Goal: Information Seeking & Learning: Learn about a topic

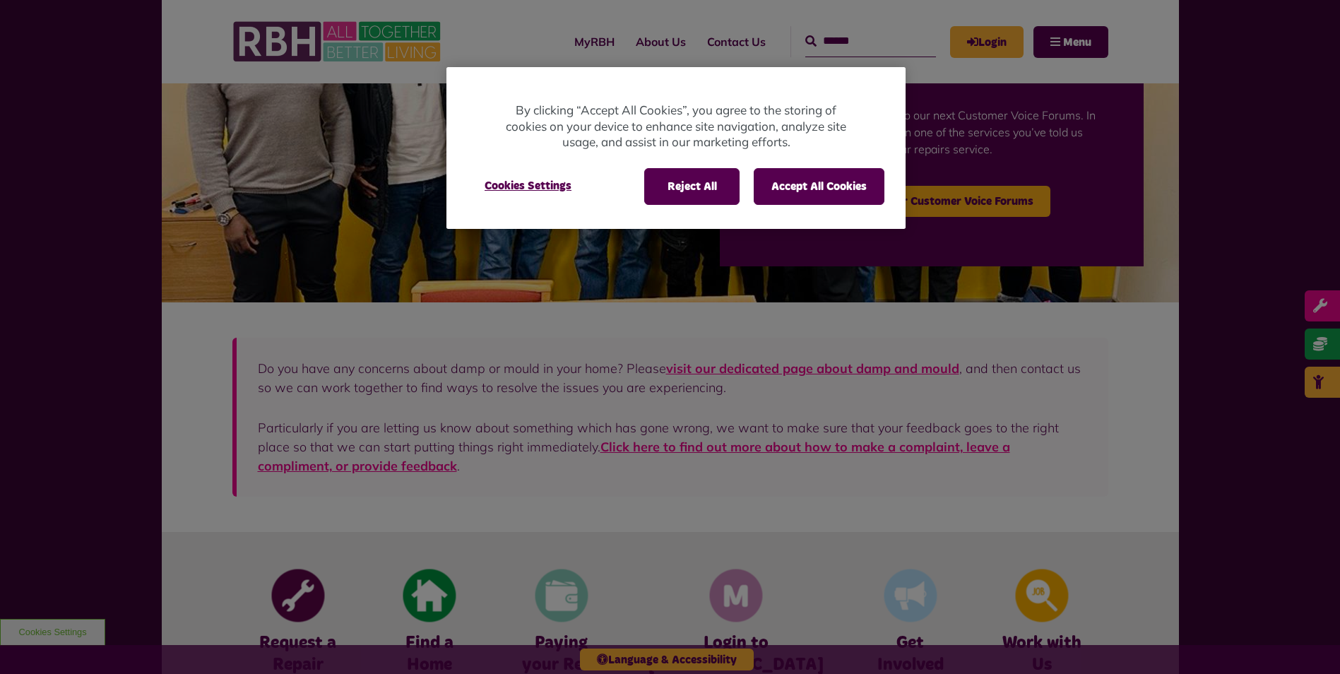
scroll to position [353, 0]
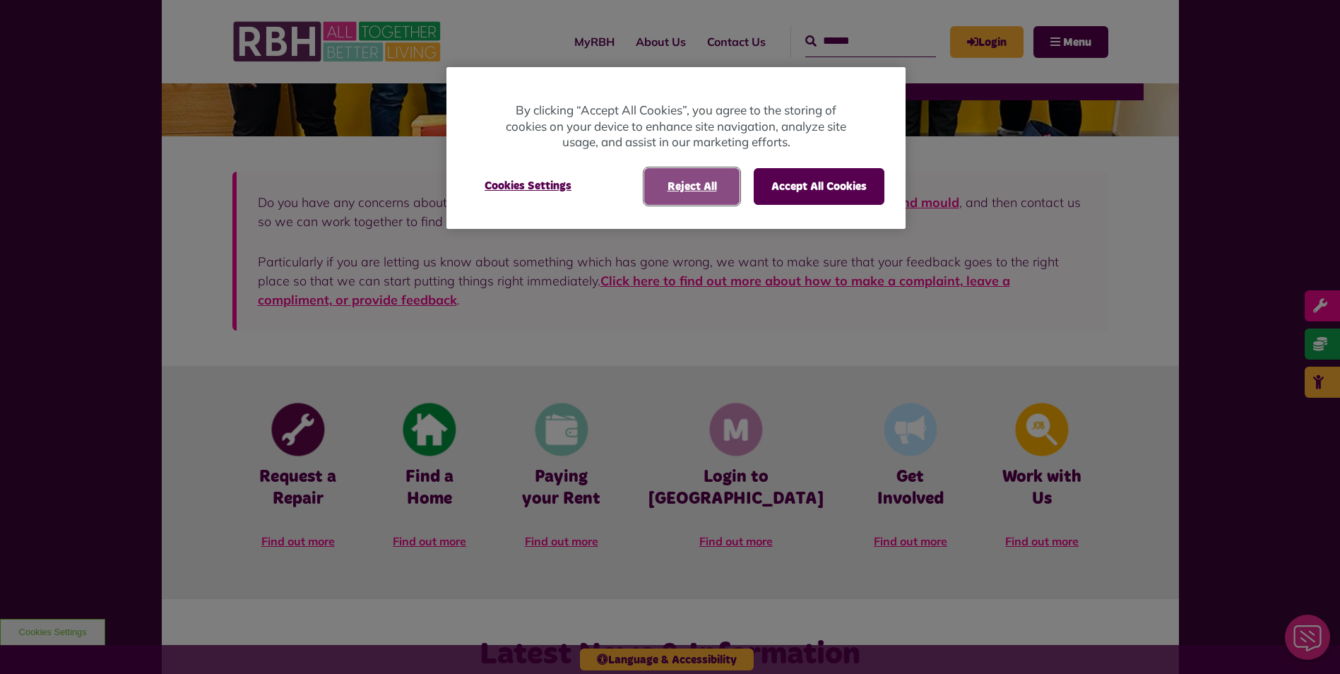
click at [679, 190] on button "Reject All" at bounding box center [691, 186] width 95 height 37
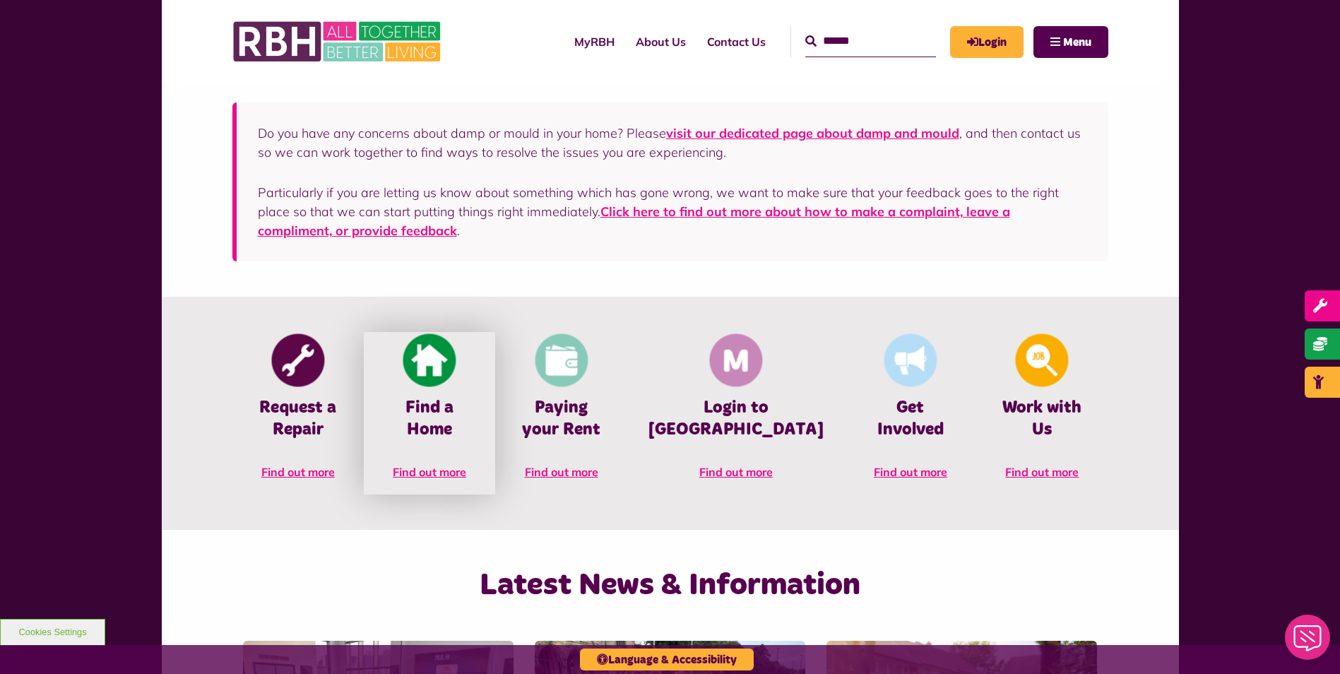
scroll to position [424, 0]
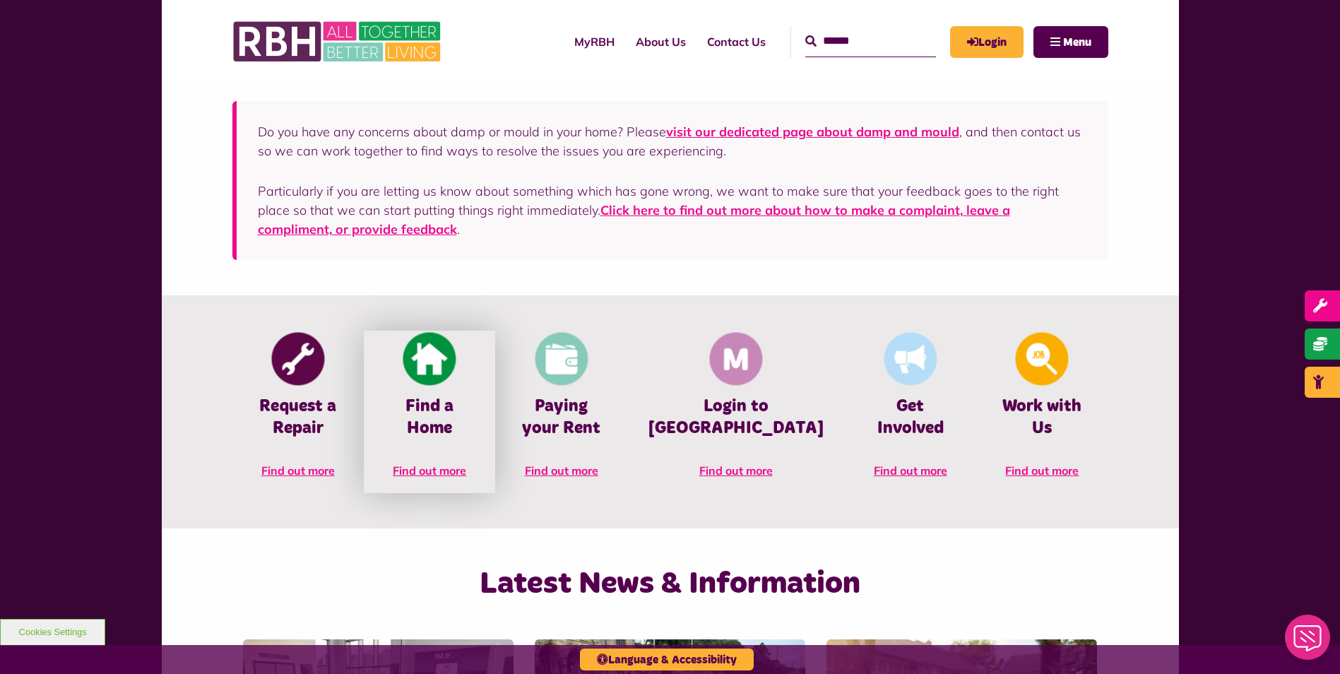
click at [457, 458] on link "Find a Home Find out more" at bounding box center [429, 412] width 131 height 162
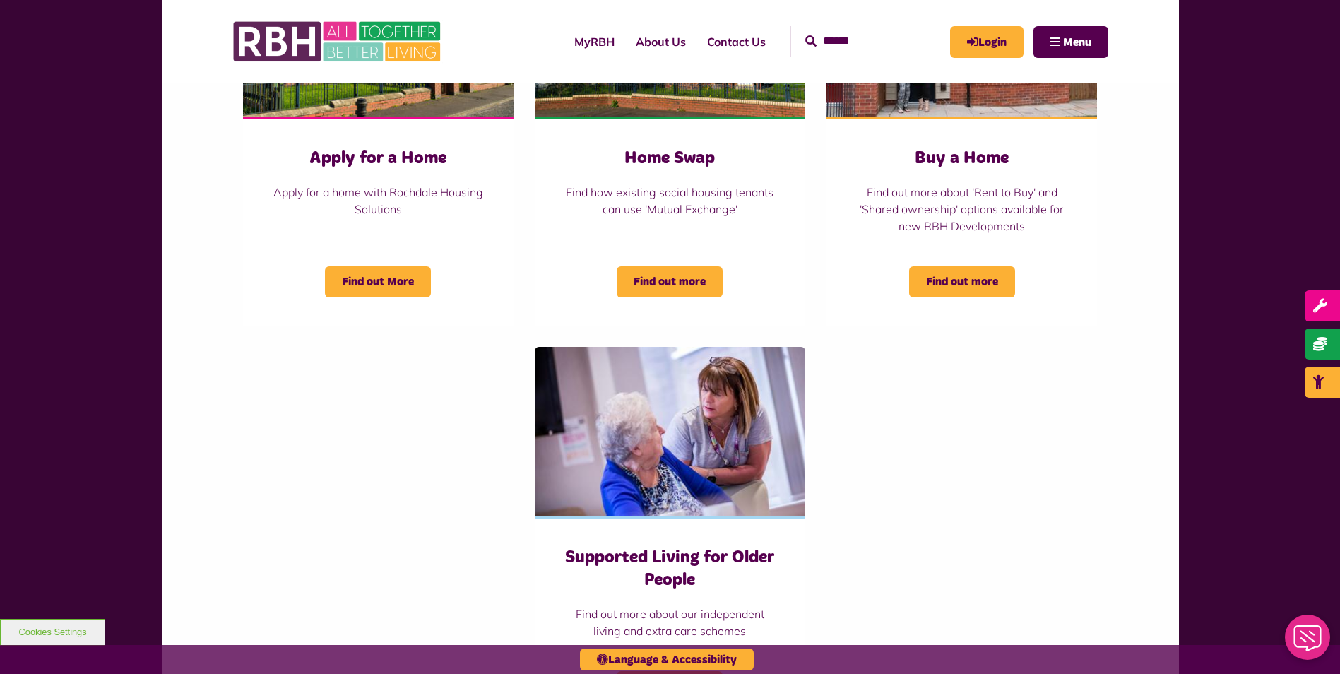
scroll to position [494, 0]
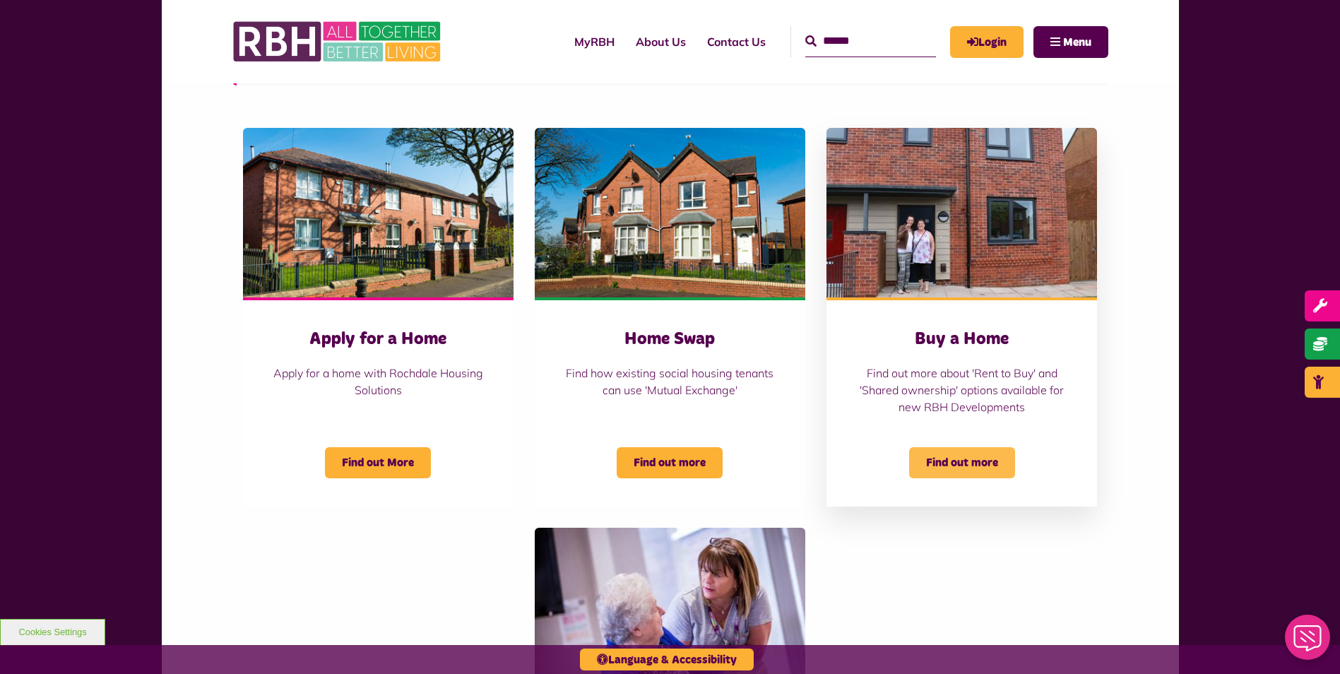
click at [972, 462] on span "Find out more" at bounding box center [962, 462] width 106 height 31
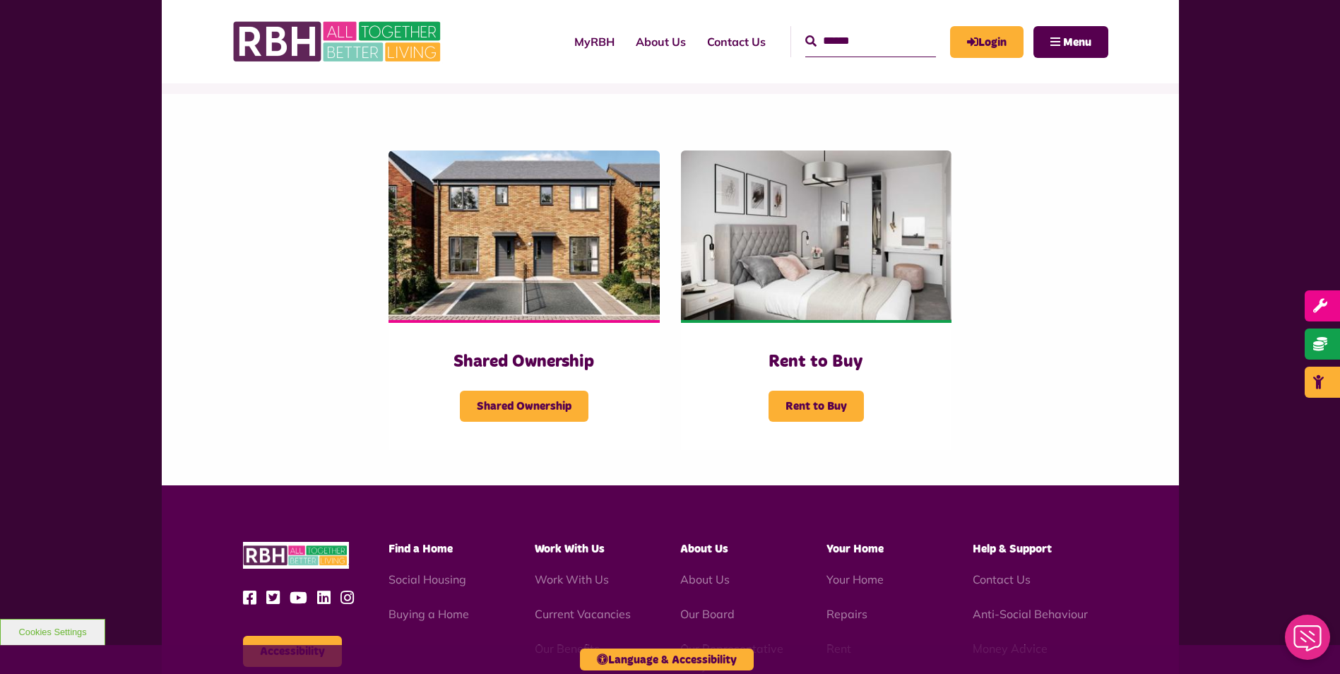
scroll to position [283, 0]
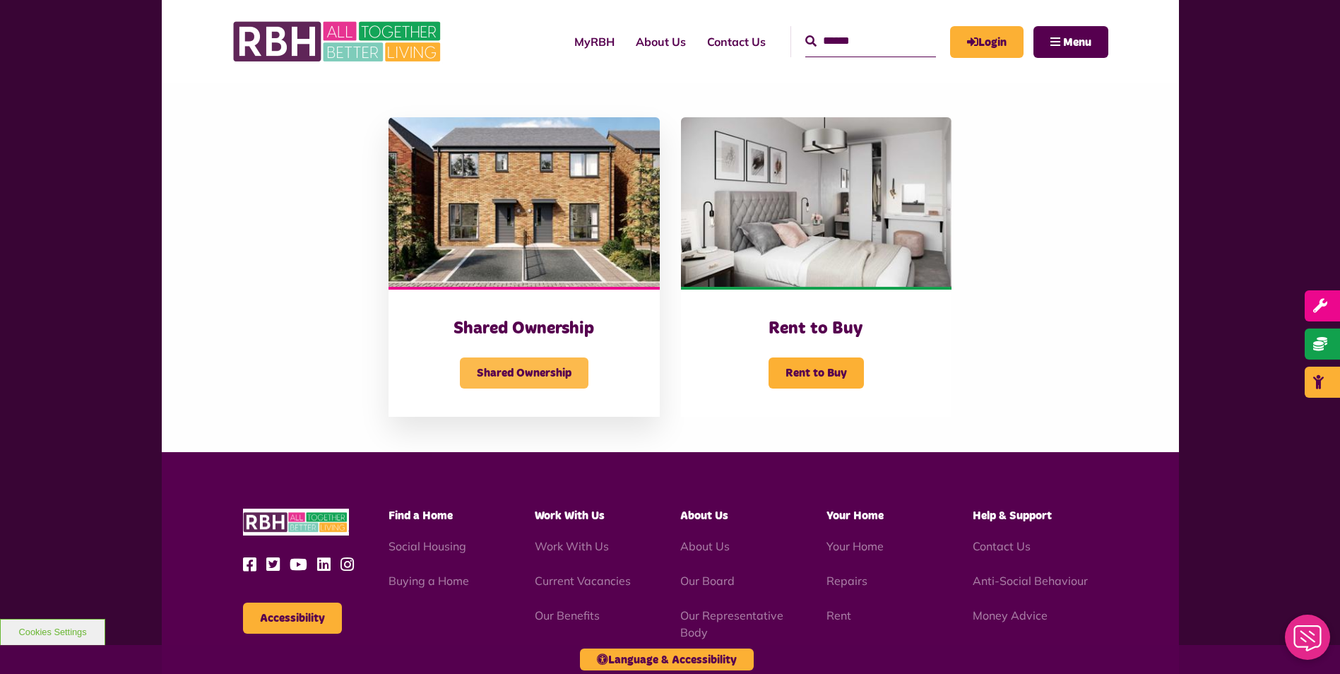
click at [557, 372] on span "Shared Ownership" at bounding box center [524, 372] width 129 height 31
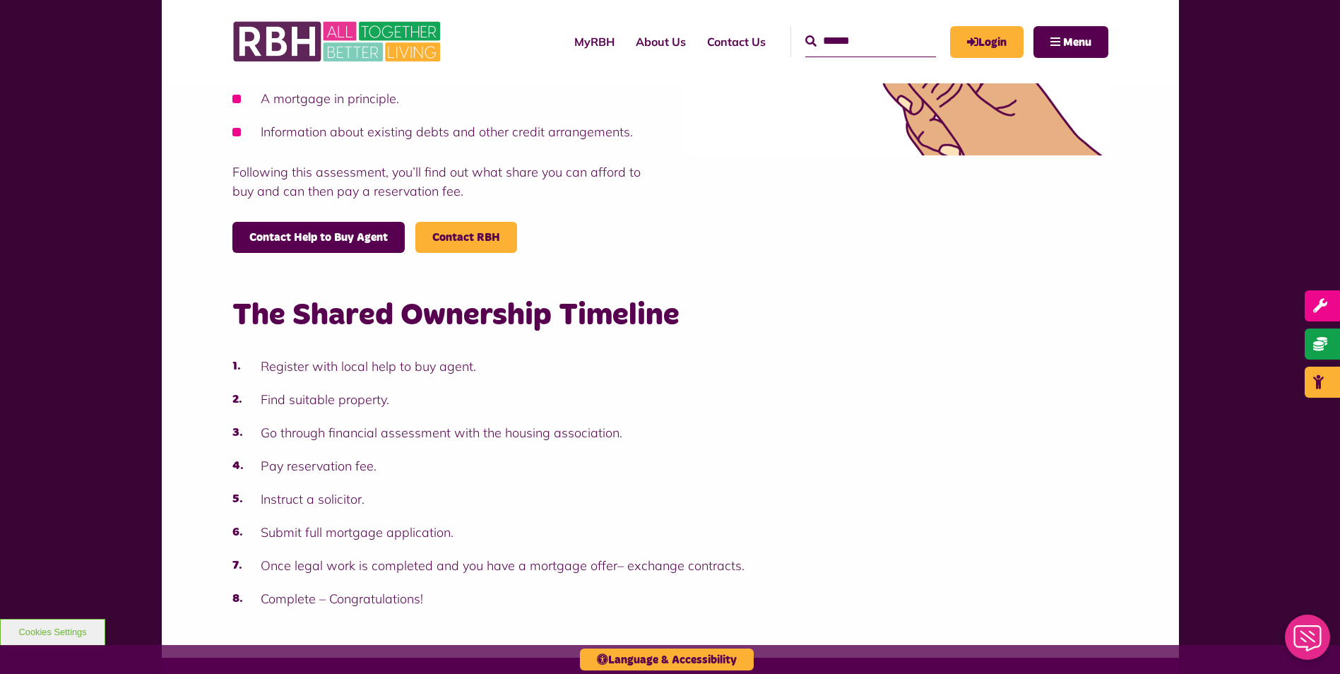
scroll to position [965, 0]
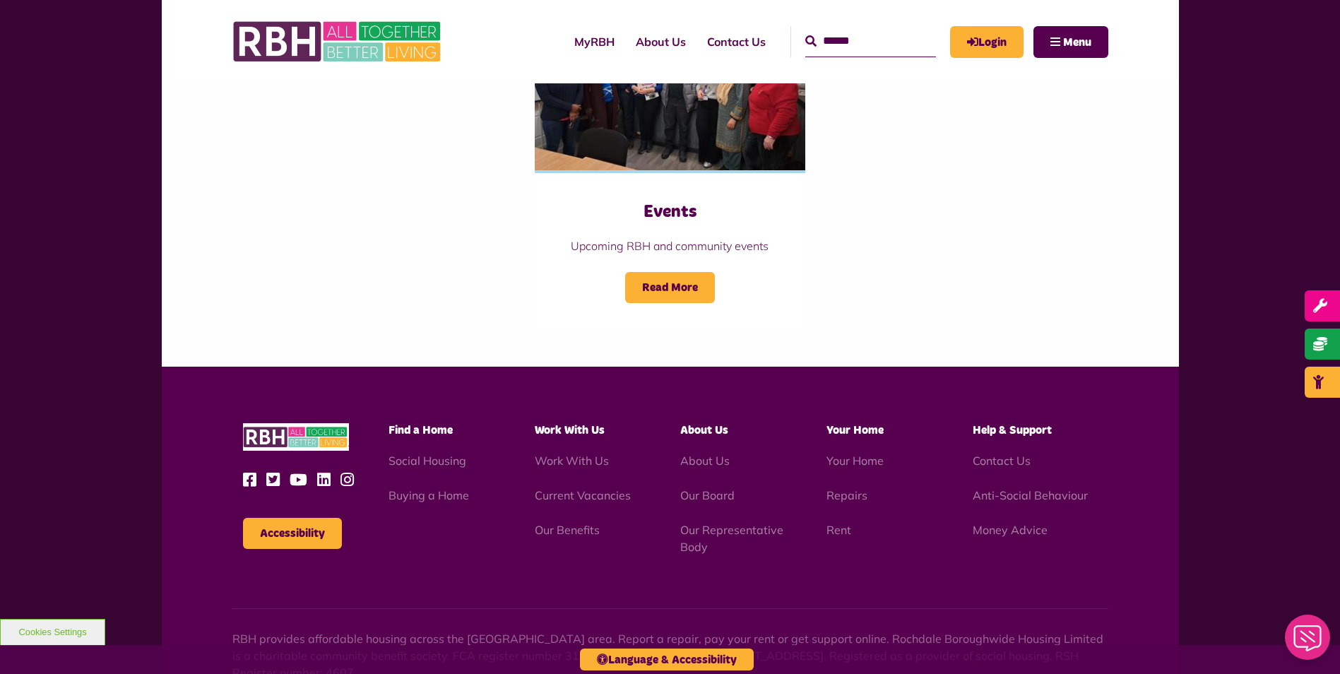
scroll to position [1582, 0]
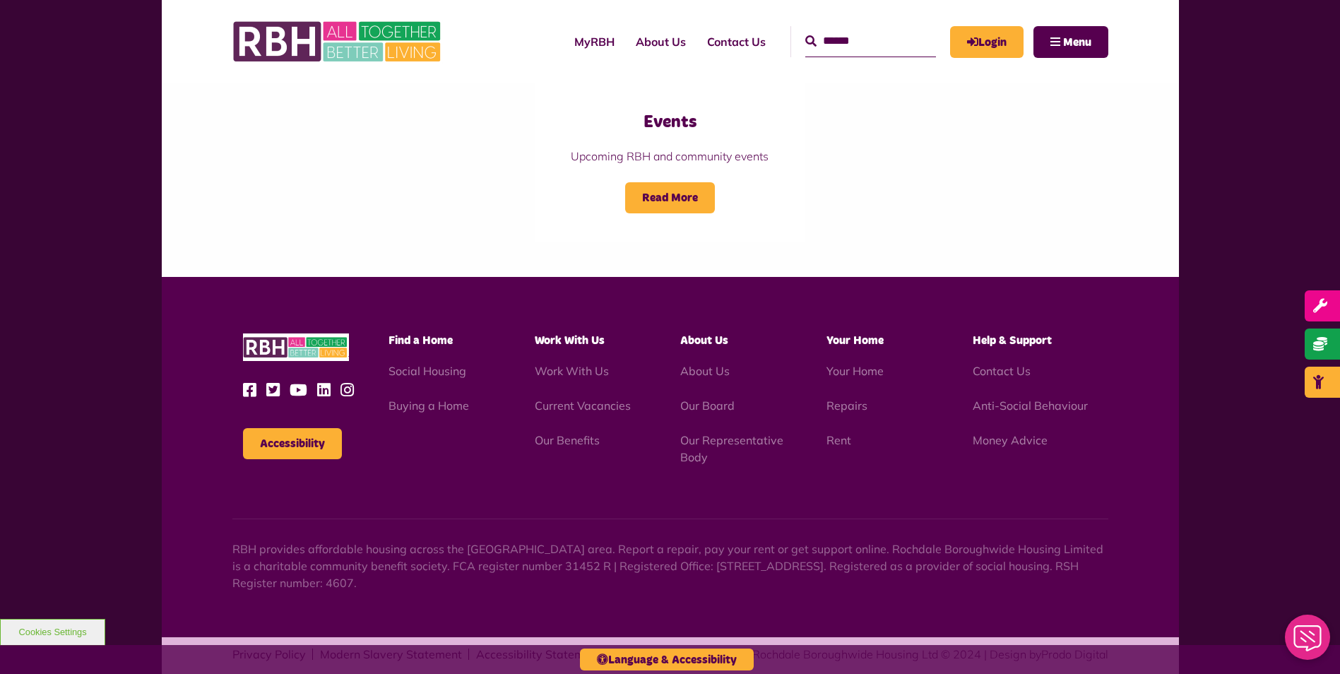
drag, startPoint x: 503, startPoint y: 357, endPoint x: 285, endPoint y: 352, distance: 217.6
click at [490, 369] on ul "Social Housing Buying a Home" at bounding box center [450, 388] width 125 height 52
click at [283, 477] on div "Accessibility Find a Home" at bounding box center [670, 457] width 1017 height 360
drag, startPoint x: 283, startPoint y: 483, endPoint x: 297, endPoint y: 524, distance: 43.3
click at [297, 540] on p "RBH provides affordable housing across the [GEOGRAPHIC_DATA] area. Report a rep…" at bounding box center [670, 565] width 876 height 51
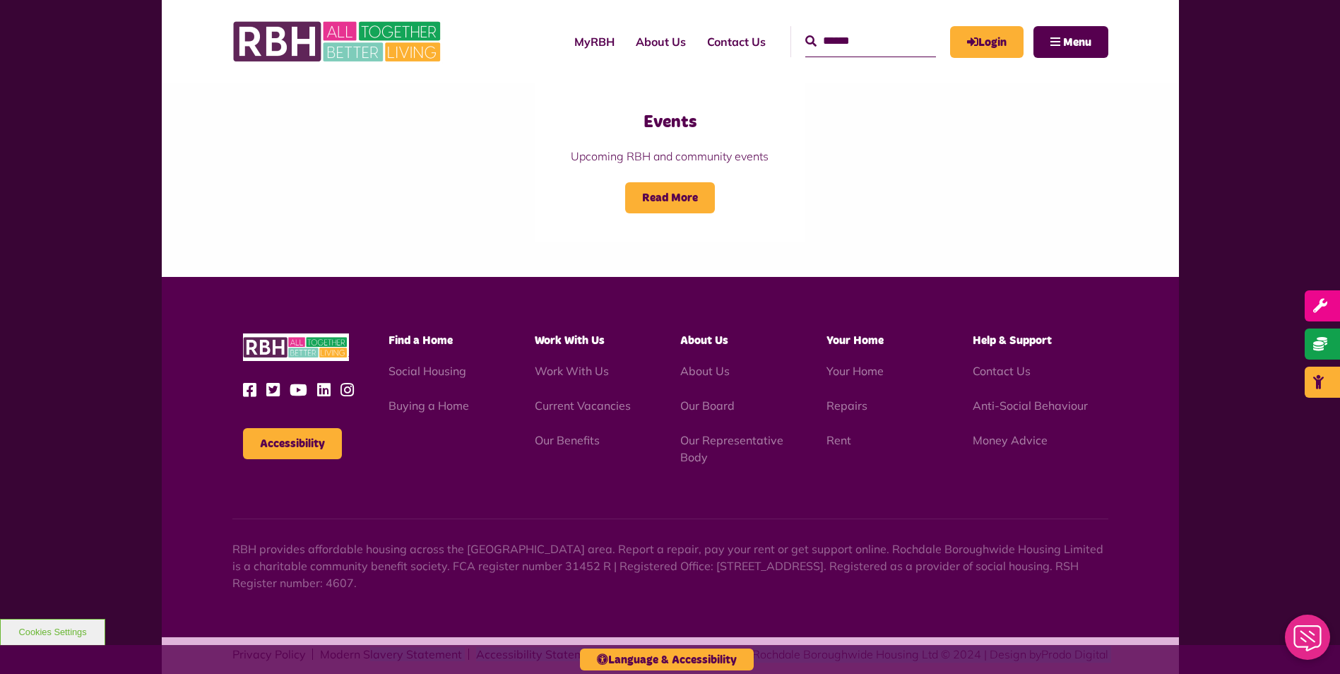
drag, startPoint x: 326, startPoint y: 658, endPoint x: 390, endPoint y: 710, distance: 82.8
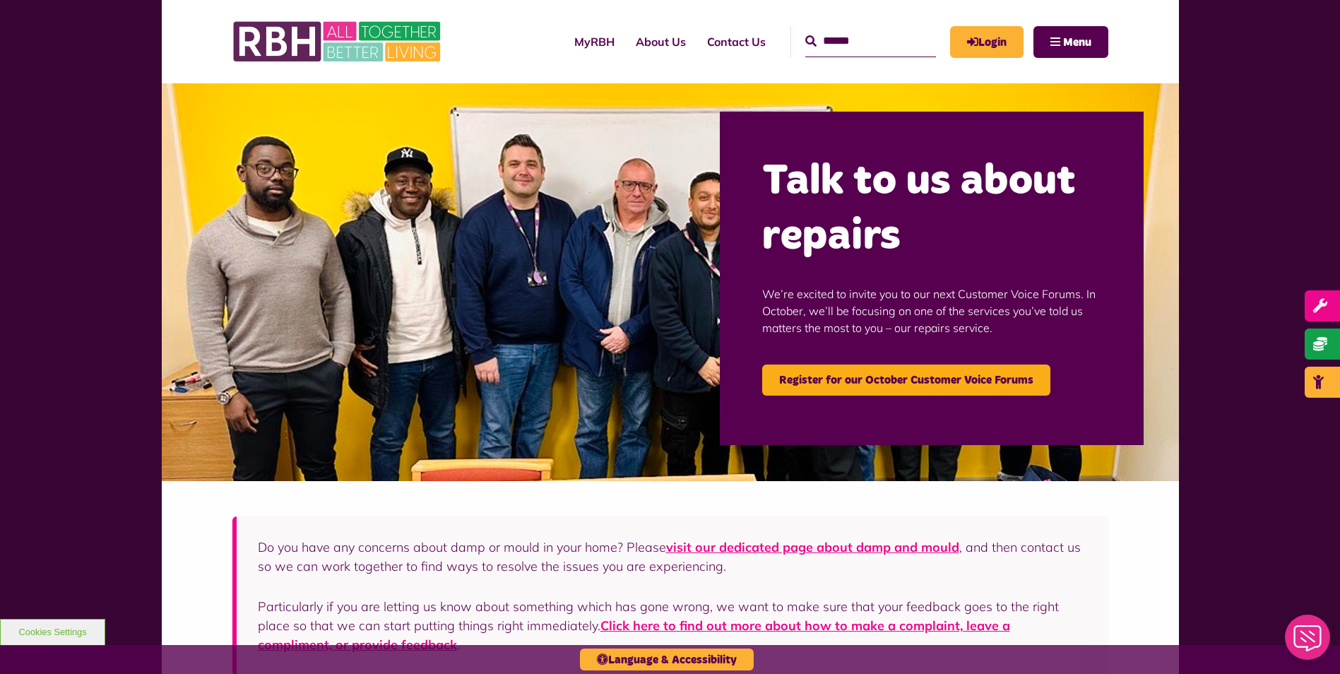
scroll to position [0, 0]
